Goal: Task Accomplishment & Management: Complete application form

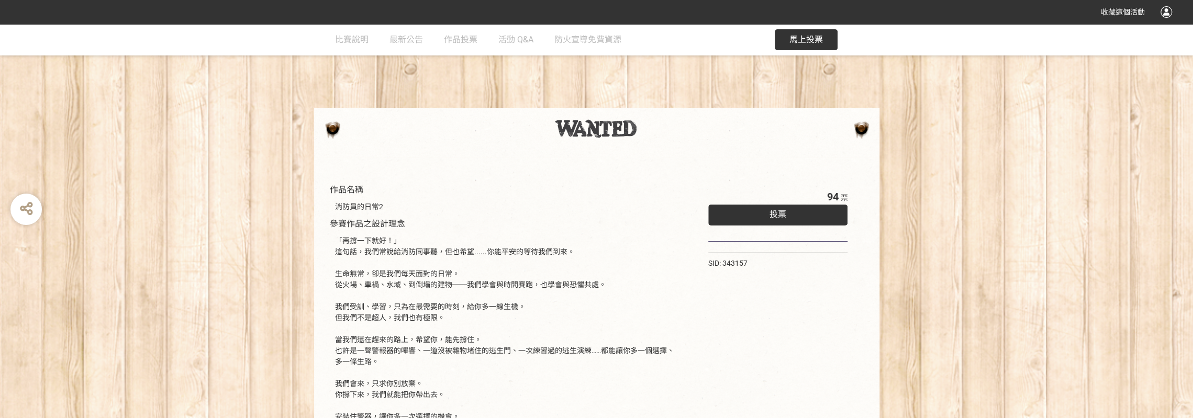
click at [780, 219] on span "投票" at bounding box center [777, 214] width 17 height 10
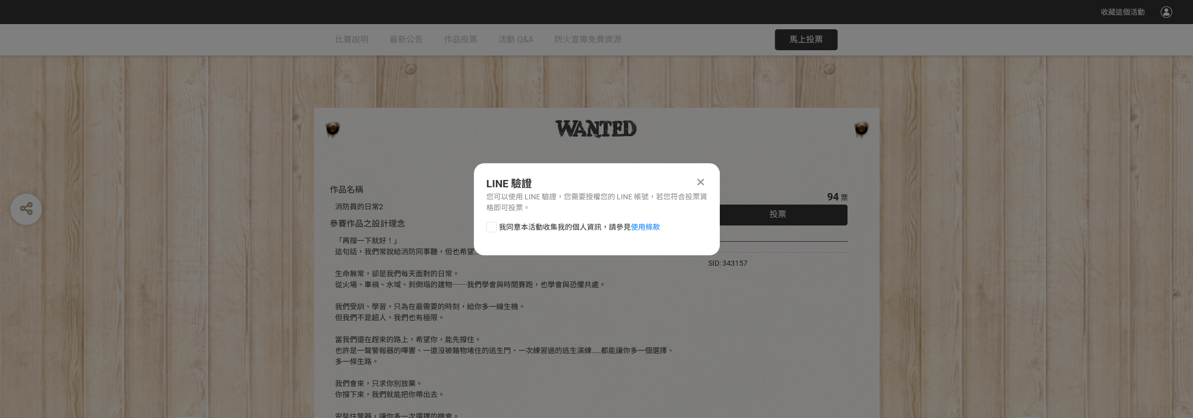
click at [493, 232] on div at bounding box center [491, 227] width 10 height 10
checkbox input "true"
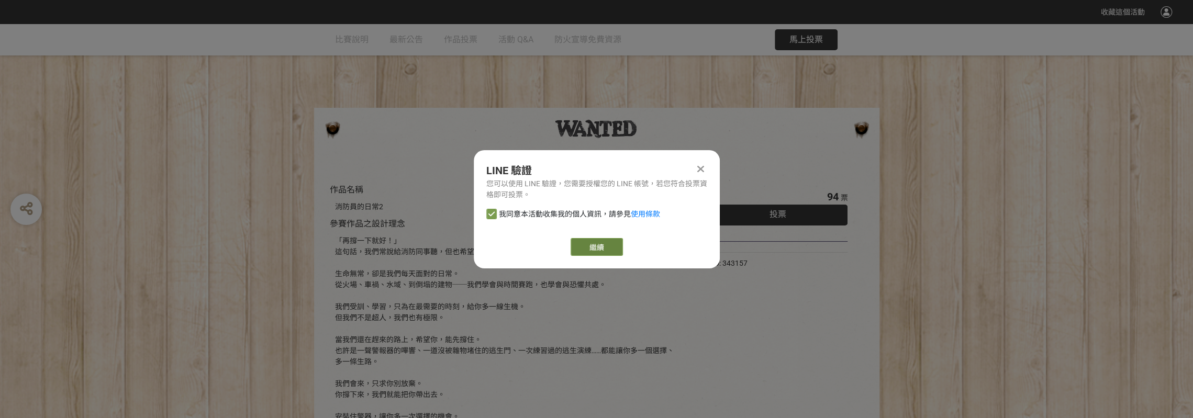
click at [582, 252] on link "繼續" at bounding box center [597, 247] width 52 height 18
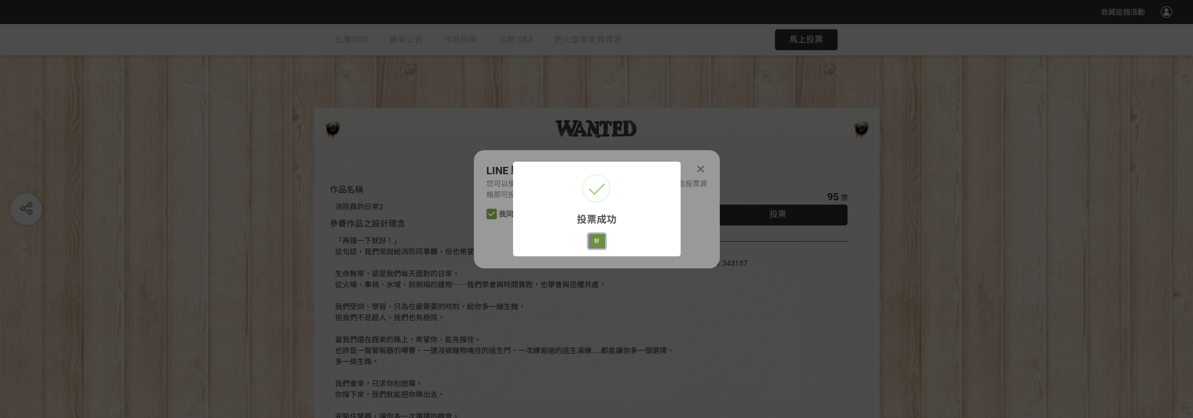
click at [602, 249] on button "好" at bounding box center [596, 241] width 17 height 15
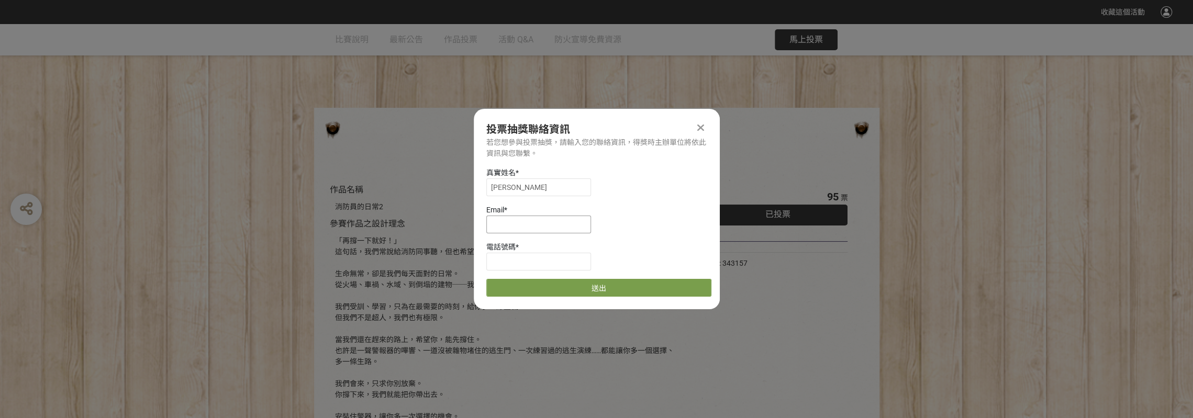
click at [523, 230] on input at bounding box center [538, 225] width 105 height 18
type input "ㄩㄛ"
type input "[EMAIL_ADDRESS][DOMAIN_NAME]"
type input "0917277696"
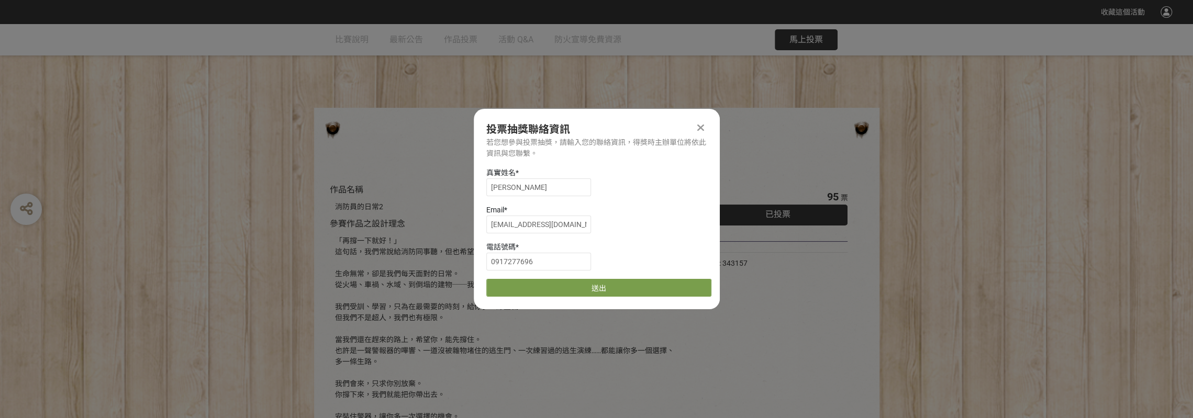
click at [670, 216] on div "Email *" at bounding box center [598, 210] width 225 height 11
click at [614, 293] on button "送出" at bounding box center [598, 288] width 225 height 18
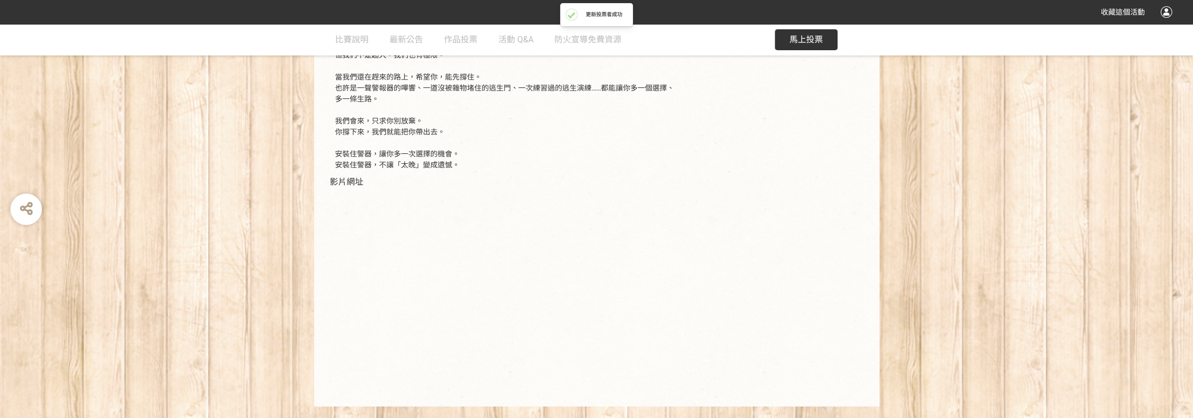
scroll to position [366, 0]
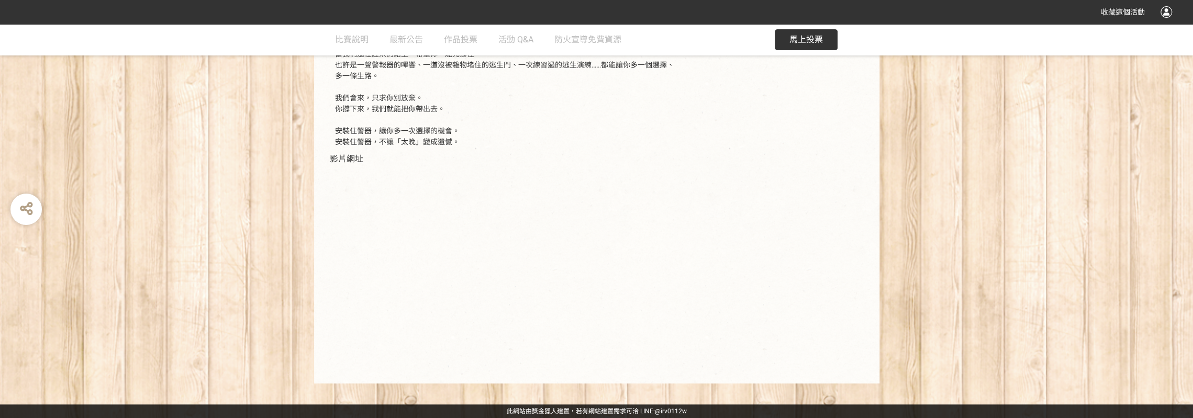
click at [263, 316] on div "作品名稱 消防員的日常2 參賽作品之設計理念 「再撐一下就好！」 這句話，我們常說給消防同事聽，但也希望......你能平安的等待我們到來。 生命無常，卻是我…" at bounding box center [596, 128] width 1193 height 512
drag, startPoint x: 333, startPoint y: 162, endPoint x: 374, endPoint y: 163, distance: 41.4
click at [374, 163] on div "作品名稱 消防員的日常2 參賽作品之設計理念 「再撐一下就好！」 這句話，我們常說給消防同事聽，但也希望......你能平安的等待我們到來。 生命無常，卻是我…" at bounding box center [506, 133] width 352 height 470
click at [426, 165] on div "作品名稱 消防員的日常2 參賽作品之設計理念 「再撐一下就好！」 這句話，我們常說給消防同事聽，但也希望......你能平安的等待我們到來。 生命無常，卻是我…" at bounding box center [506, 133] width 352 height 470
click at [551, 161] on div "作品名稱 消防員的日常2 參賽作品之設計理念 「再撐一下就好！」 這句話，我們常說給消防同事聽，但也希望......你能平安的等待我們到來。 生命無常，卻是我…" at bounding box center [506, 133] width 352 height 470
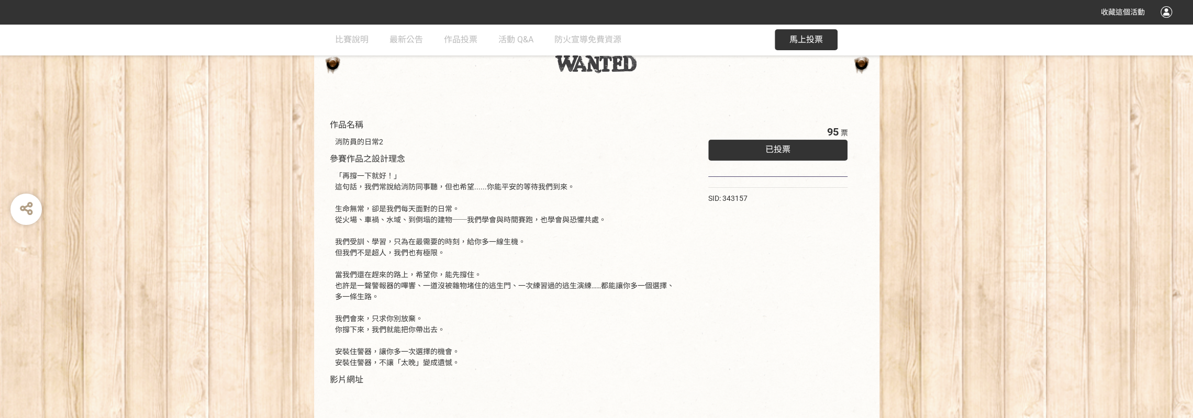
scroll to position [0, 0]
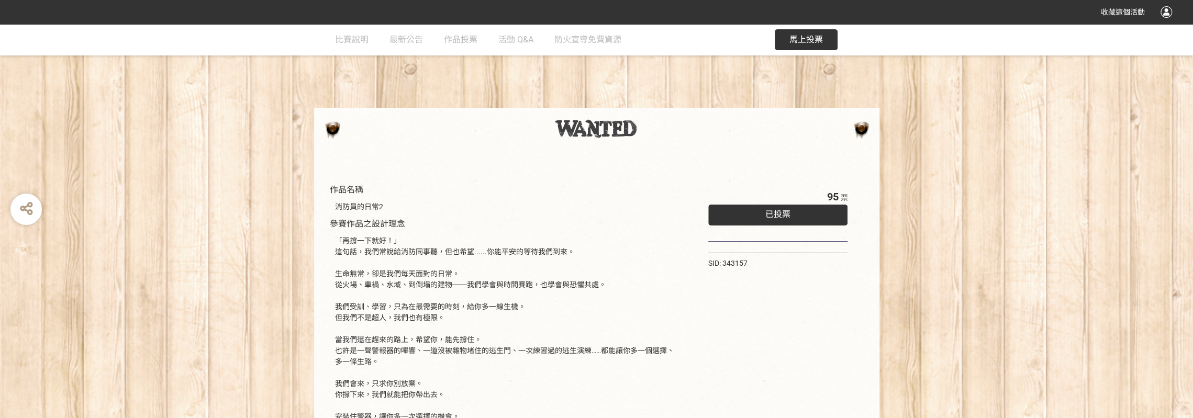
drag, startPoint x: 769, startPoint y: 204, endPoint x: 695, endPoint y: 39, distance: 181.3
drag, startPoint x: 695, startPoint y: 39, endPoint x: 577, endPoint y: 100, distance: 132.7
click at [577, 100] on div "作品名稱 消防員的日常2 參賽作品之設計理念 「再撐一下就好！」 這句話，我們常說給消防同事聽，但也希望......你能平安的等待我們到來。 生命無常，卻是我…" at bounding box center [596, 346] width 1193 height 645
